Goal: Task Accomplishment & Management: Manage account settings

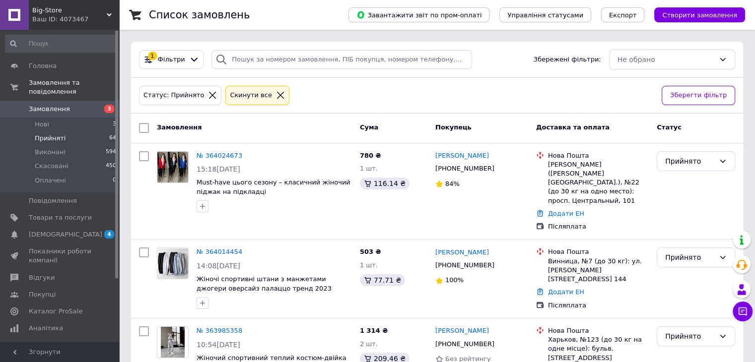
click at [276, 95] on icon at bounding box center [280, 95] width 9 height 9
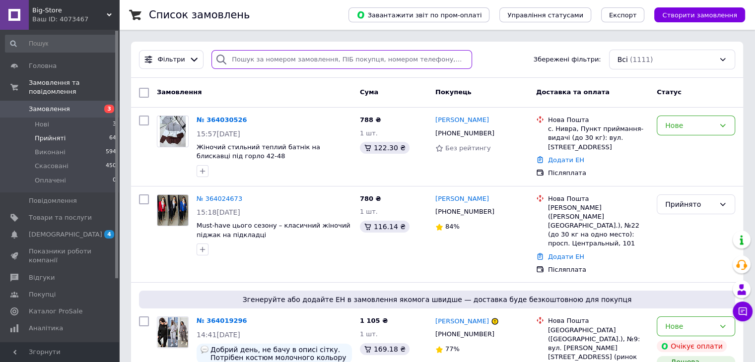
click at [248, 58] on input "search" at bounding box center [342, 59] width 261 height 19
paste input "364018356"
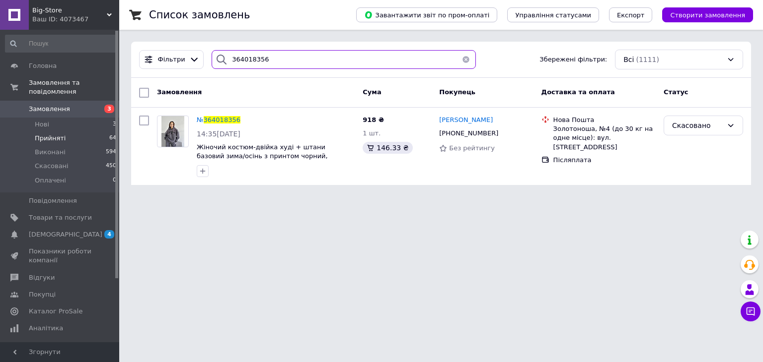
click at [288, 61] on input "364018356" at bounding box center [344, 59] width 264 height 19
paste input "3391250"
click at [288, 61] on input "363391250" at bounding box center [344, 59] width 264 height 19
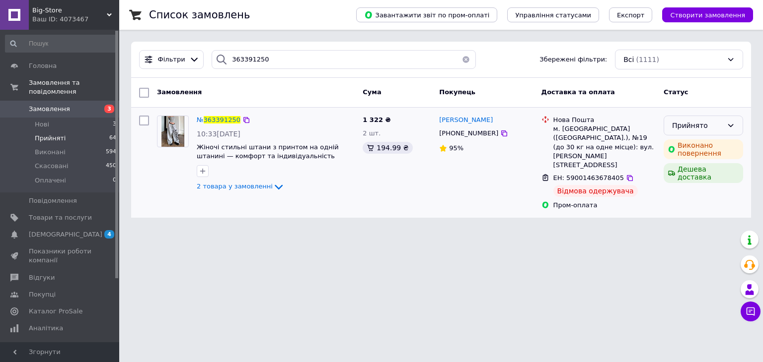
click at [733, 122] on icon at bounding box center [730, 126] width 8 height 8
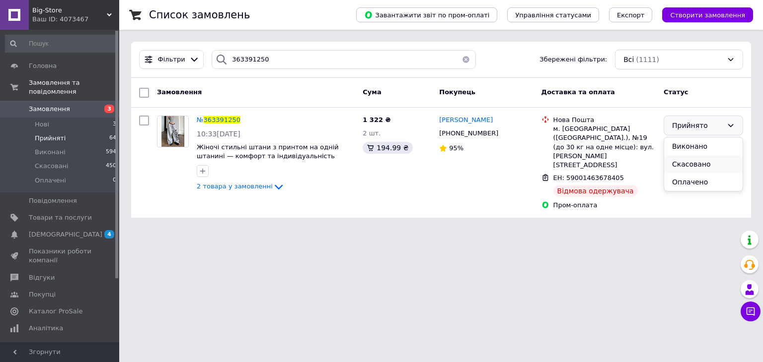
click at [722, 162] on li "Скасовано" at bounding box center [703, 164] width 78 height 18
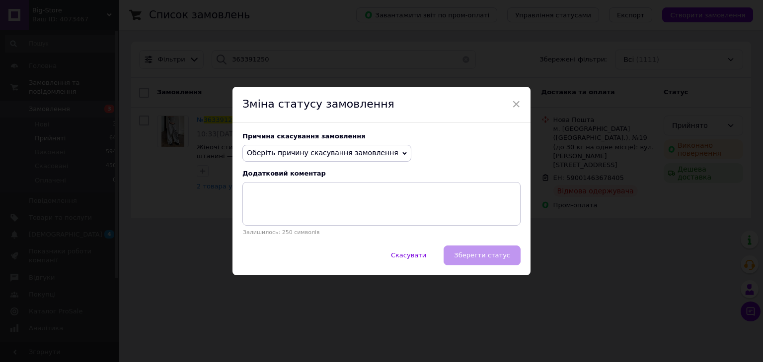
click at [376, 151] on span "Оберіть причину скасування замовлення" at bounding box center [322, 153] width 151 height 8
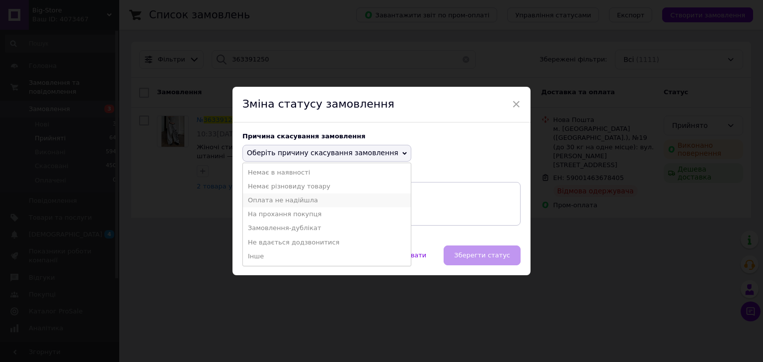
click at [374, 203] on li "Оплата не надійшла" at bounding box center [327, 201] width 168 height 14
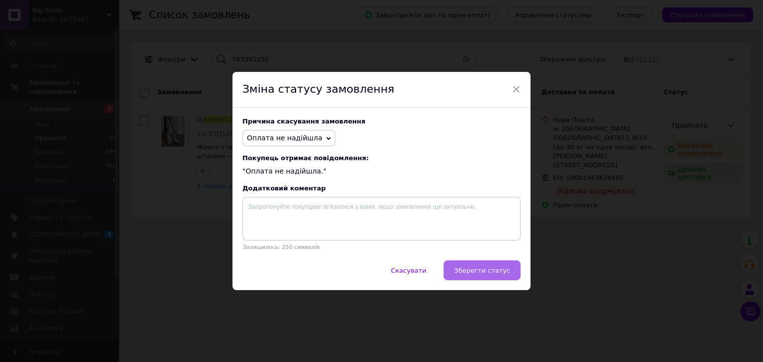
click at [473, 274] on span "Зберегти статус" at bounding box center [482, 270] width 56 height 7
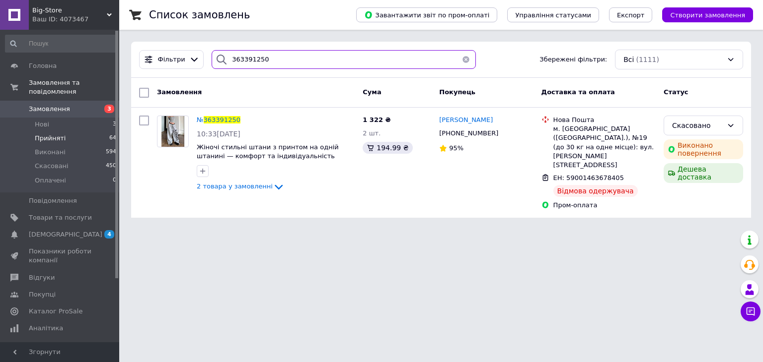
click at [289, 63] on input "363391250" at bounding box center [344, 59] width 264 height 19
paste input "546733"
click at [289, 63] on input "363546733" at bounding box center [344, 59] width 264 height 19
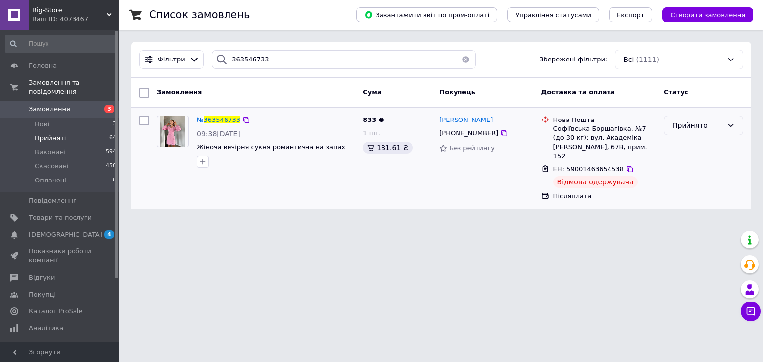
click at [697, 133] on div "Прийнято" at bounding box center [702, 126] width 79 height 20
click at [703, 159] on li "Скасовано" at bounding box center [703, 164] width 78 height 18
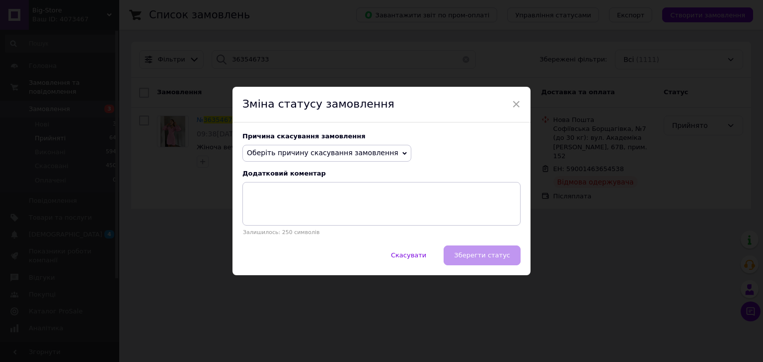
click at [362, 155] on span "Оберіть причину скасування замовлення" at bounding box center [322, 153] width 151 height 8
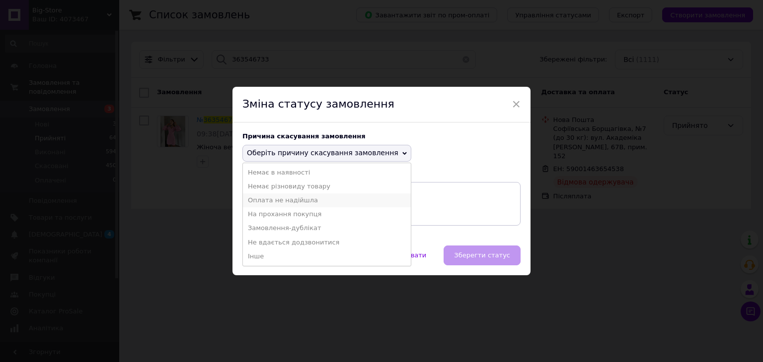
click at [352, 198] on li "Оплата не надійшла" at bounding box center [327, 201] width 168 height 14
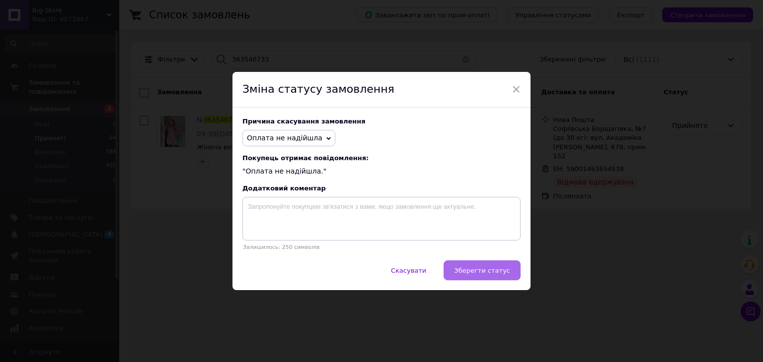
click at [482, 269] on span "Зберегти статус" at bounding box center [482, 270] width 56 height 7
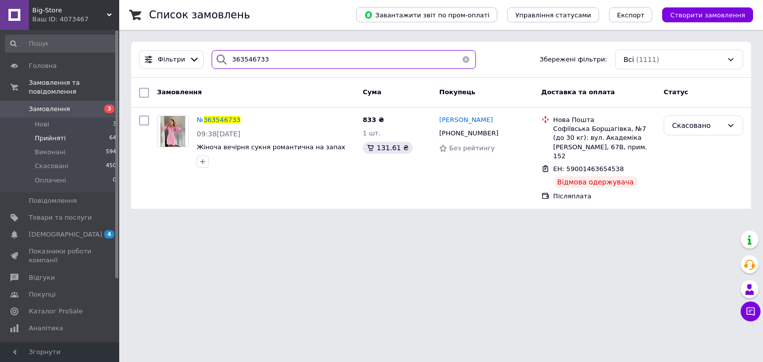
click at [291, 63] on input "363546733" at bounding box center [344, 59] width 264 height 19
paste input "118"
click at [291, 63] on input "363546118" at bounding box center [344, 59] width 264 height 19
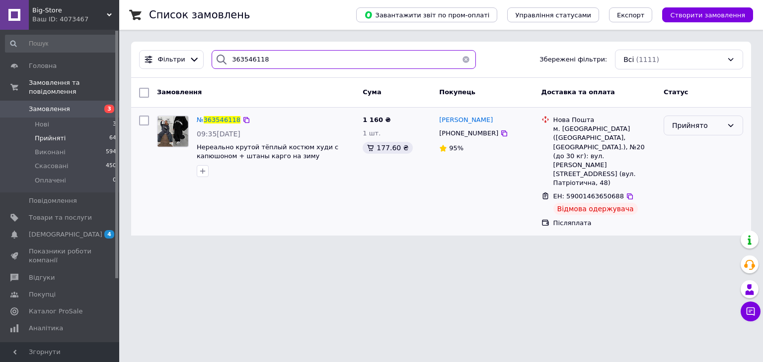
type input "363546118"
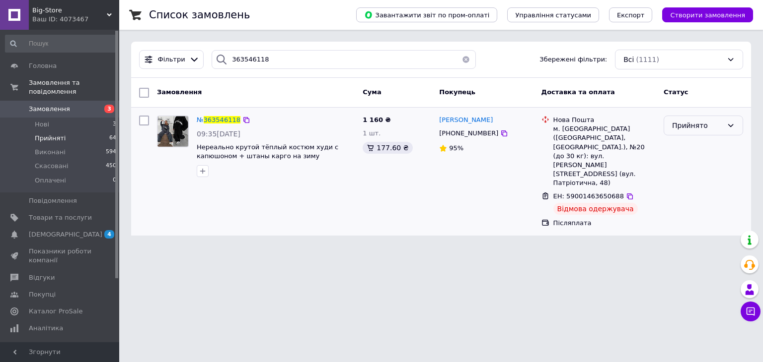
click at [714, 122] on div "Прийнято" at bounding box center [697, 125] width 51 height 11
click at [707, 167] on li "Скасовано" at bounding box center [703, 164] width 78 height 18
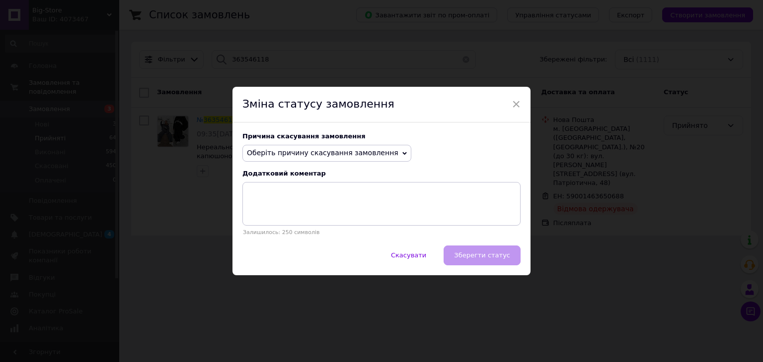
click at [334, 151] on span "Оберіть причину скасування замовлення" at bounding box center [322, 153] width 151 height 8
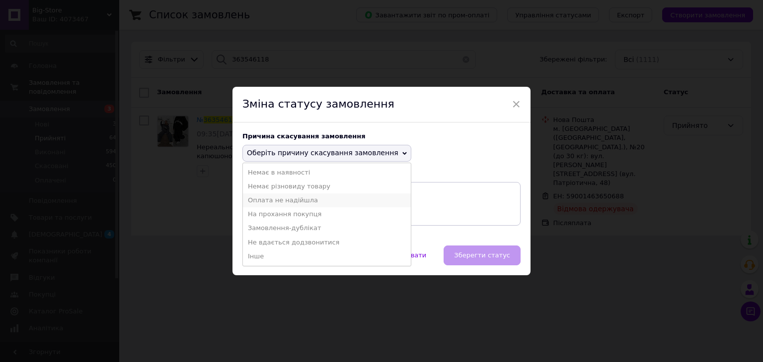
click at [326, 201] on li "Оплата не надійшла" at bounding box center [327, 201] width 168 height 14
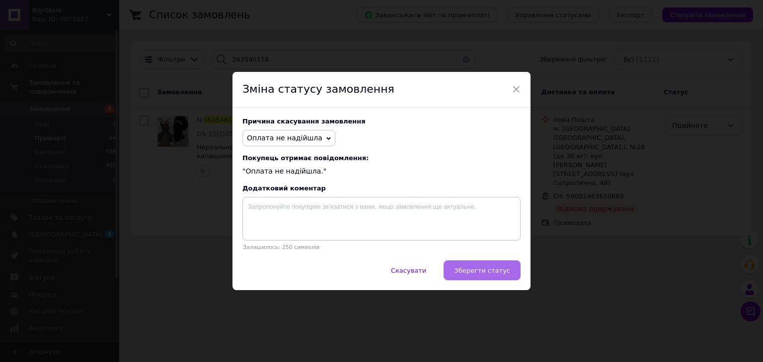
click at [476, 272] on span "Зберегти статус" at bounding box center [482, 270] width 56 height 7
